Goal: Information Seeking & Learning: Learn about a topic

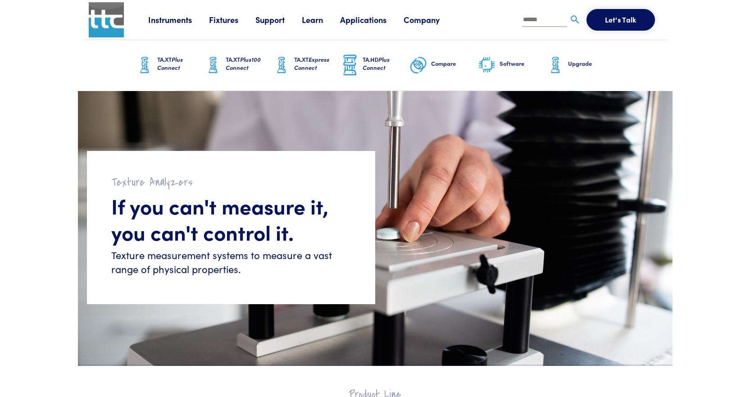
click at [170, 64] on span "Plus Connect" at bounding box center [170, 63] width 26 height 17
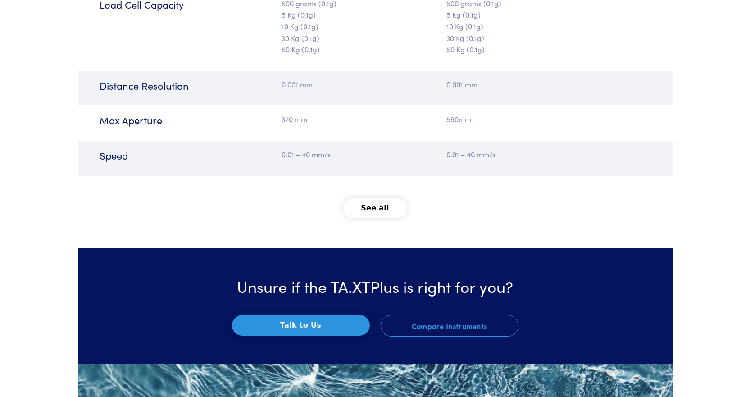
scroll to position [1172, 0]
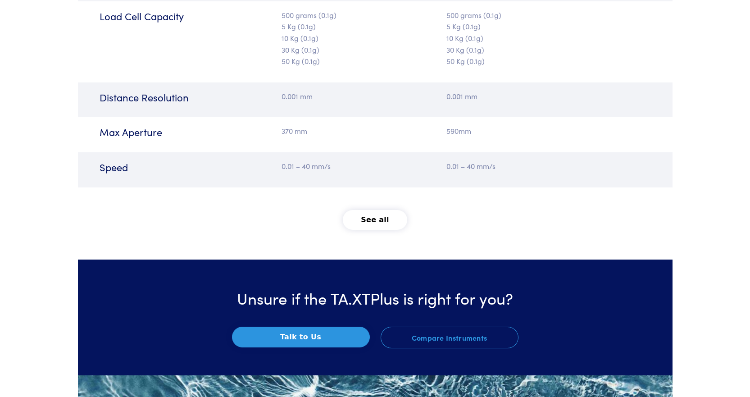
click at [381, 224] on button "See all" at bounding box center [375, 220] width 64 height 20
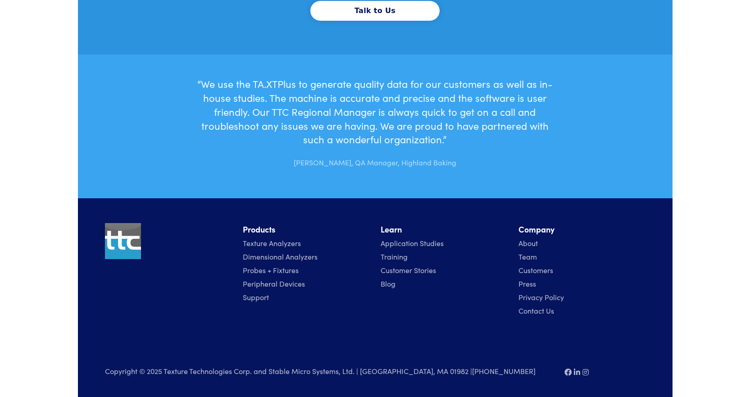
scroll to position [2942, 0]
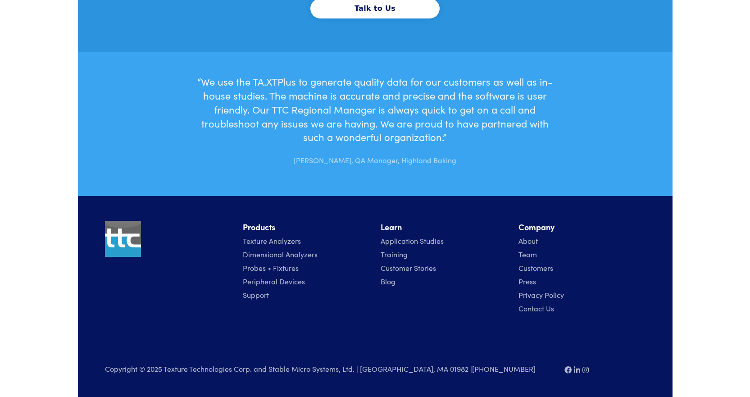
click at [524, 242] on link "About" at bounding box center [528, 241] width 19 height 10
